Goal: Task Accomplishment & Management: Use online tool/utility

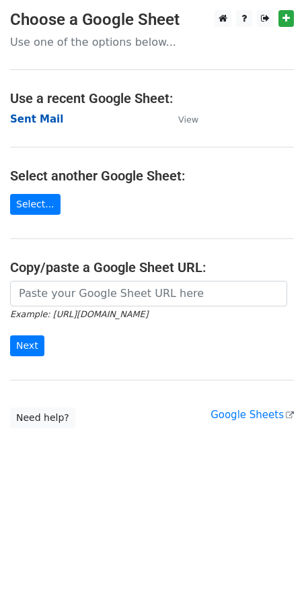
click at [38, 120] on strong "Sent Mail" at bounding box center [36, 119] width 53 height 12
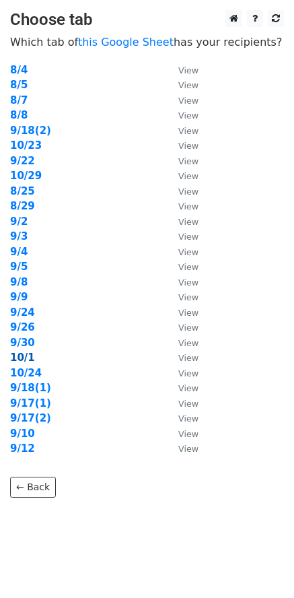
click at [18, 359] on strong "10/1" at bounding box center [22, 357] width 25 height 12
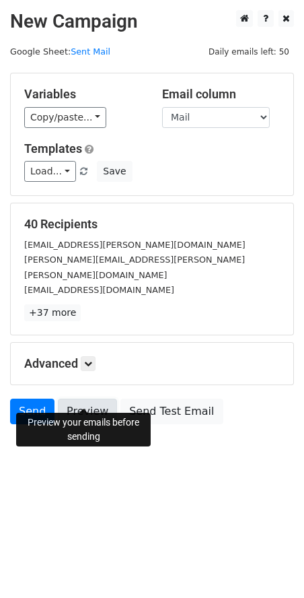
click at [83, 399] on link "Preview" at bounding box center [87, 412] width 59 height 26
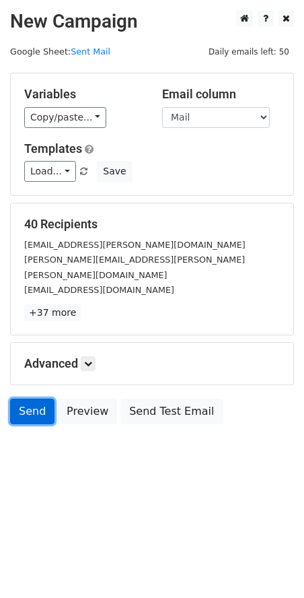
click at [40, 399] on link "Send" at bounding box center [32, 412] width 44 height 26
